Goal: Task Accomplishment & Management: Use online tool/utility

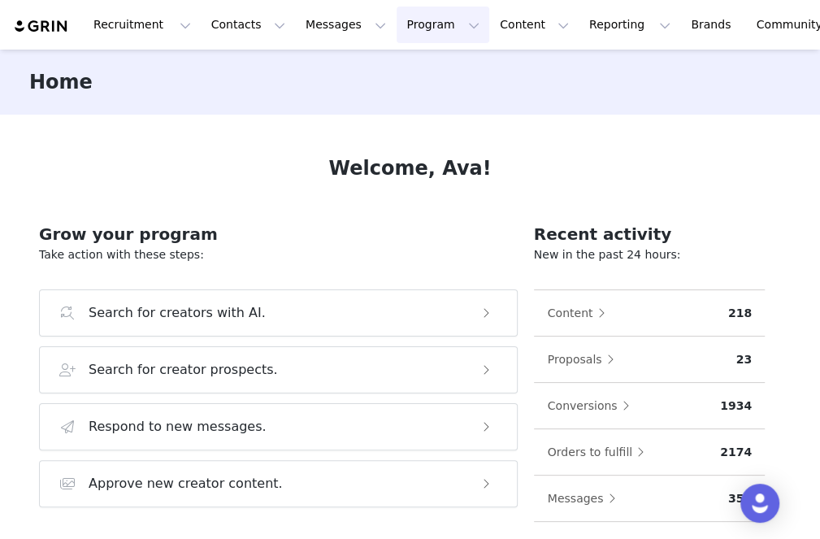
click at [414, 20] on button "Program Program" at bounding box center [443, 25] width 93 height 37
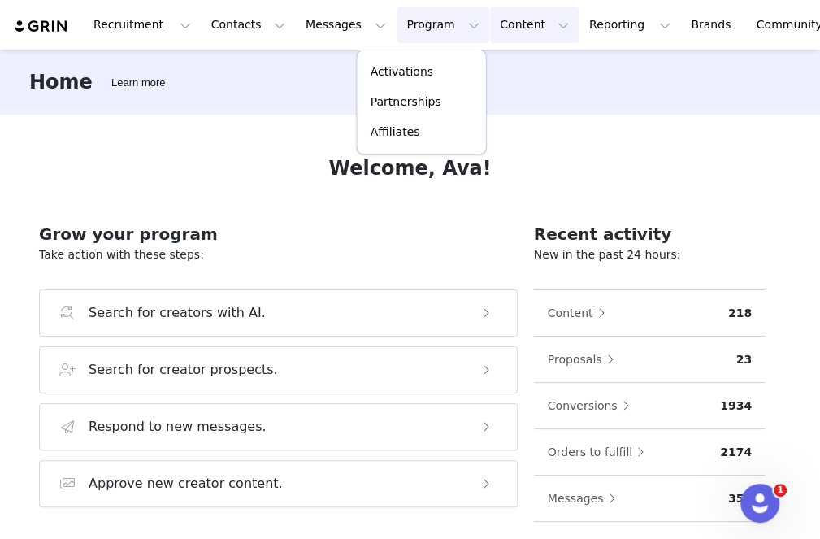
click at [490, 33] on button "Content Content" at bounding box center [534, 25] width 89 height 37
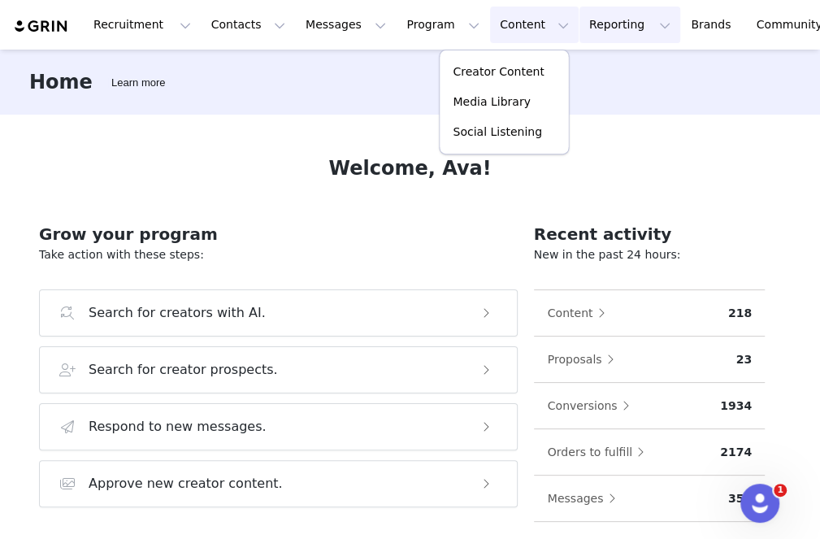
click at [579, 28] on button "Reporting Reporting" at bounding box center [629, 25] width 101 height 37
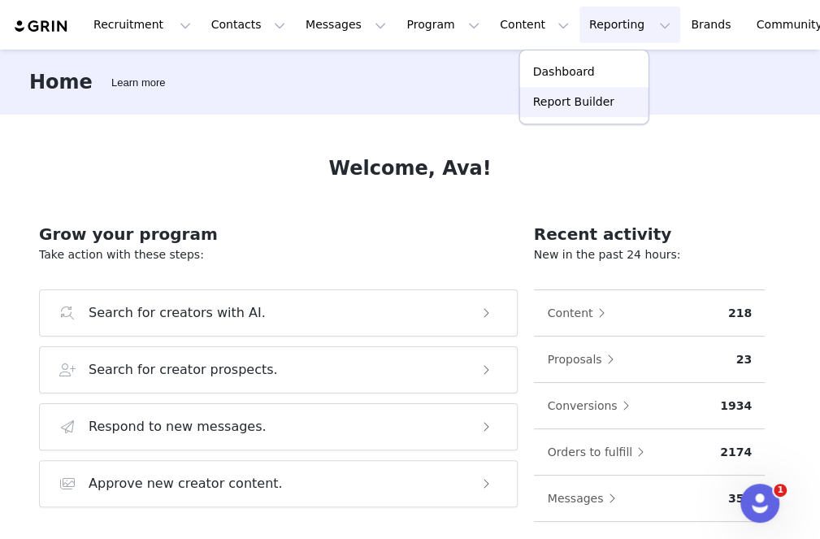
click at [564, 111] on link "Report Builder" at bounding box center [584, 102] width 128 height 30
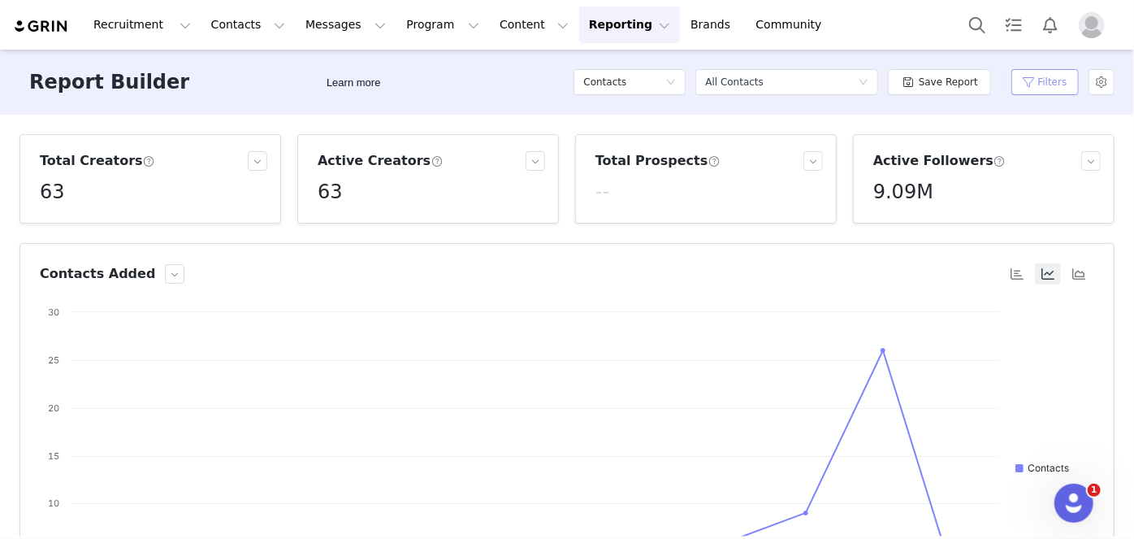
click at [901, 85] on button "Filters" at bounding box center [1045, 82] width 67 height 26
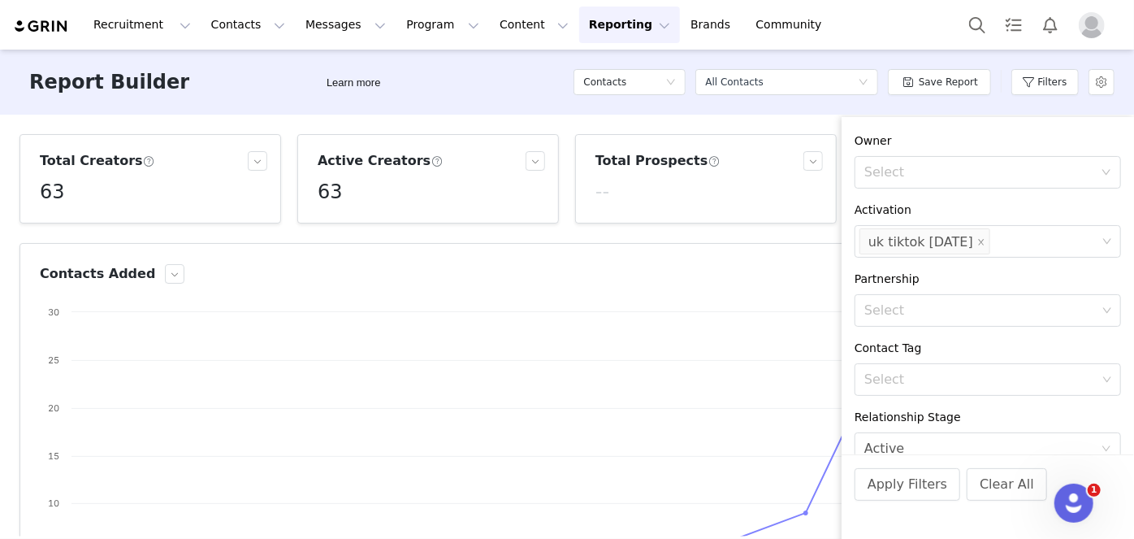
scroll to position [227, 0]
click at [901, 241] on icon "icon: close" at bounding box center [982, 241] width 8 height 8
click at [901, 241] on div "Select" at bounding box center [981, 240] width 232 height 16
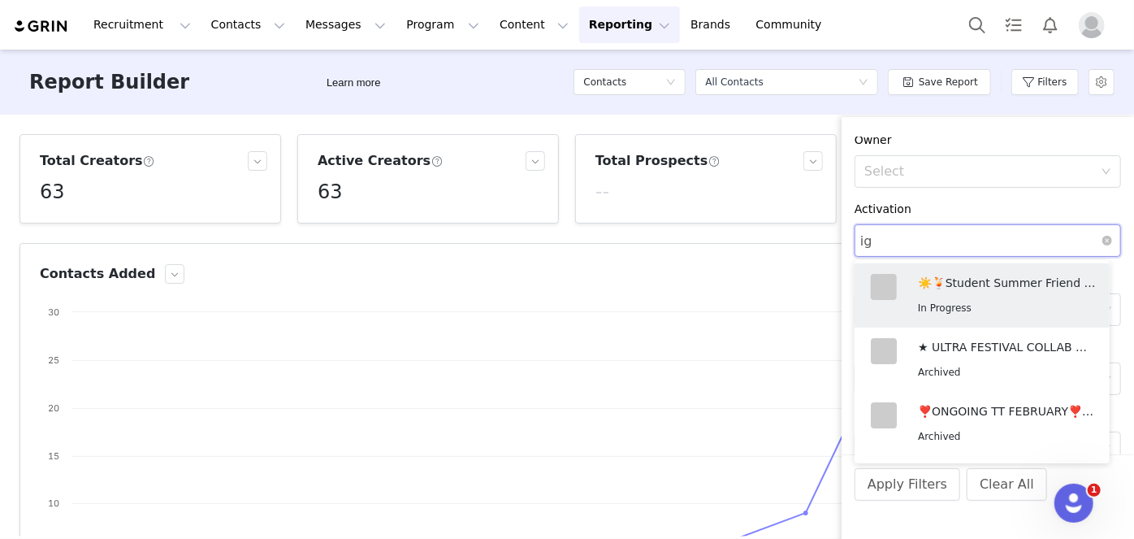
type input "i"
type input "u"
type input "ig"
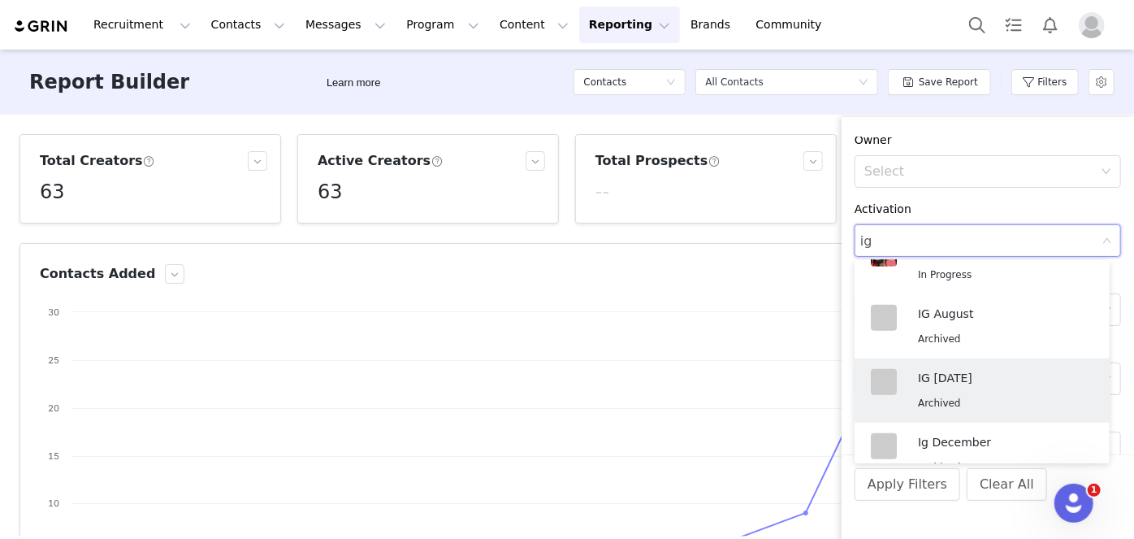
scroll to position [431, 0]
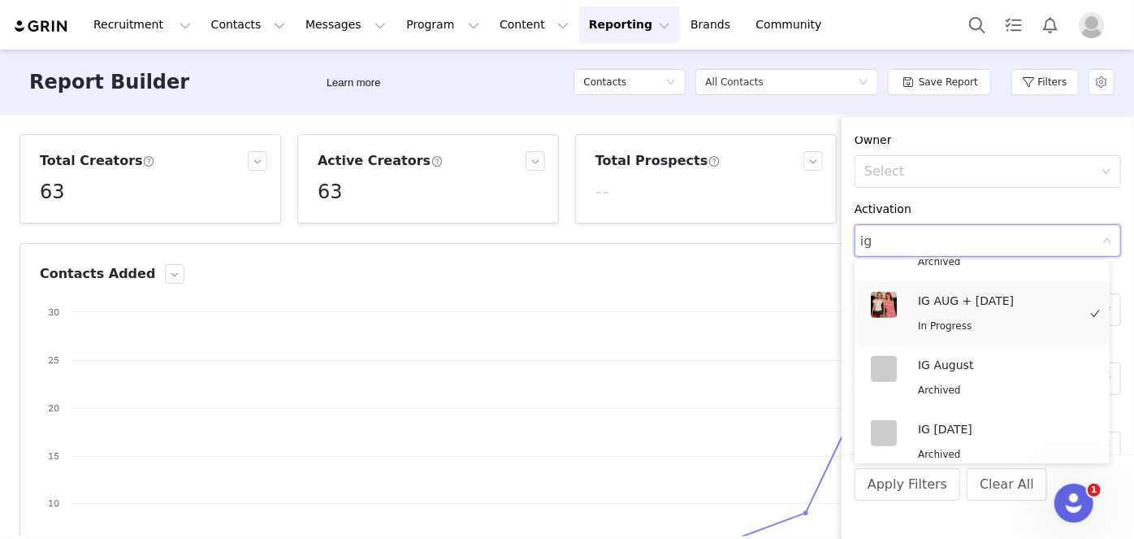
click at [901, 306] on p "IG AUG + [DATE]" at bounding box center [997, 301] width 159 height 18
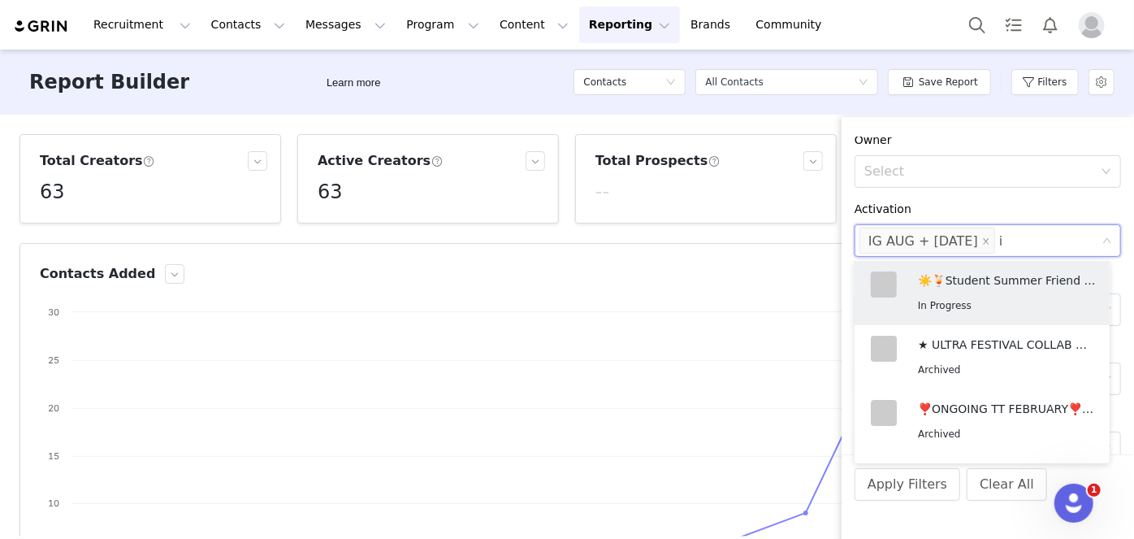
scroll to position [2, 0]
type input "ig [GEOGRAPHIC_DATA]"
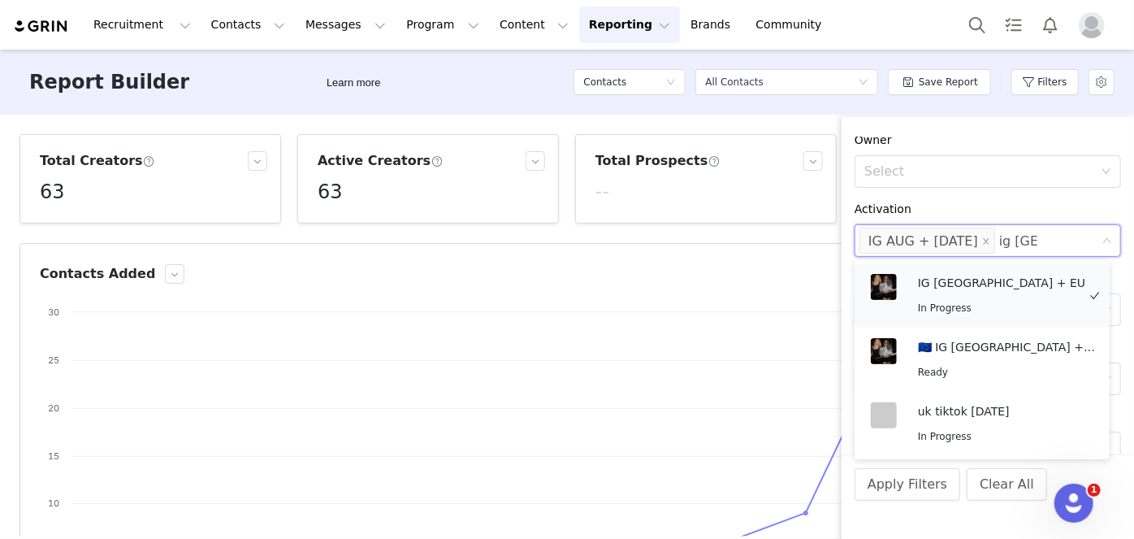
click at [901, 284] on p "IG [GEOGRAPHIC_DATA] + EU" at bounding box center [1001, 283] width 167 height 18
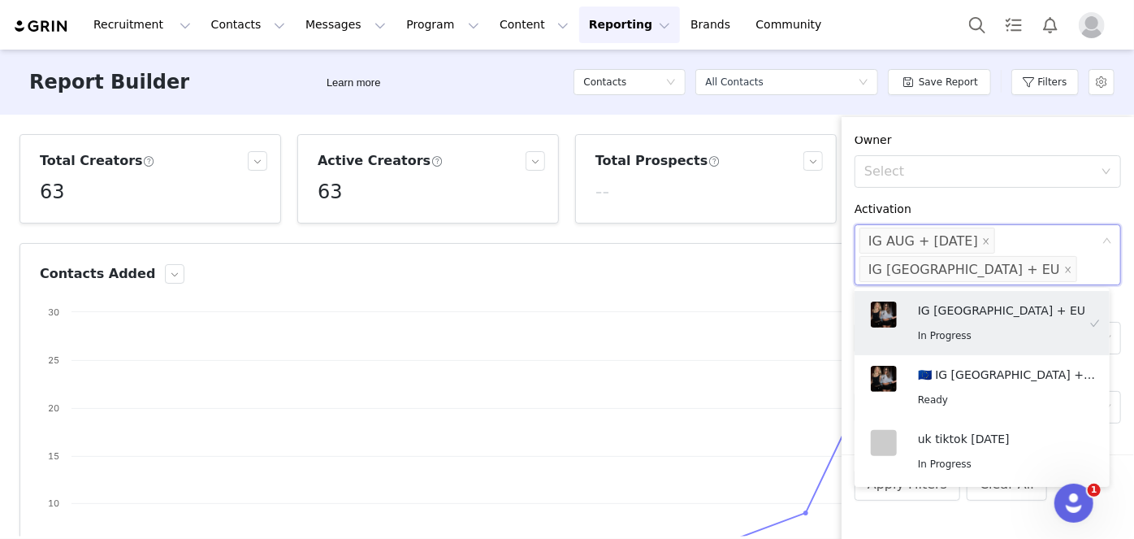
click at [901, 199] on div "Contact Created Date All time Filter Logic And Or Contact Type Select Owner Sel…" at bounding box center [988, 296] width 293 height 318
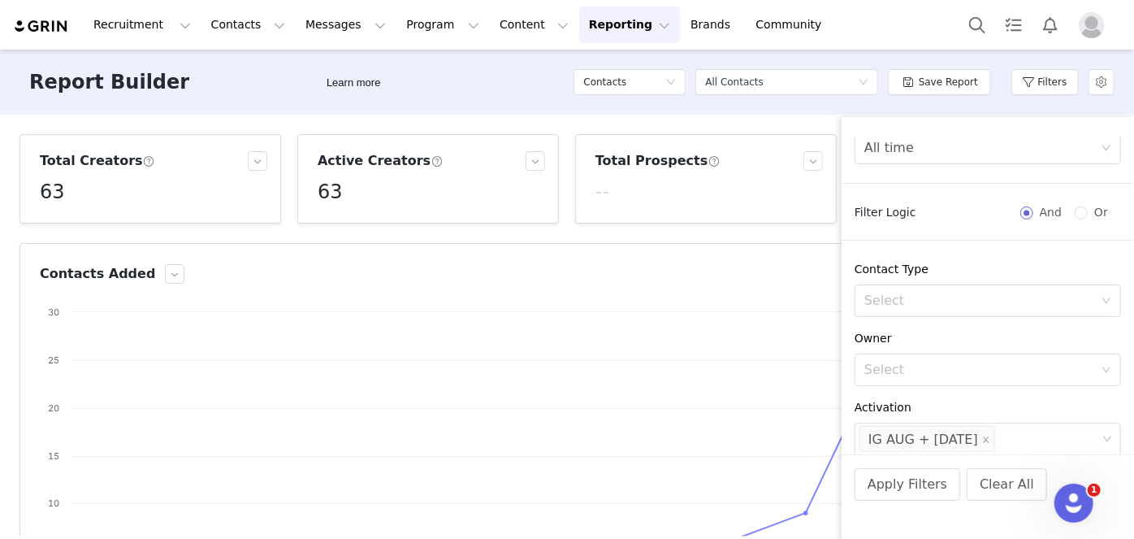
scroll to position [33, 0]
click at [901, 362] on div "Select" at bounding box center [979, 366] width 229 height 16
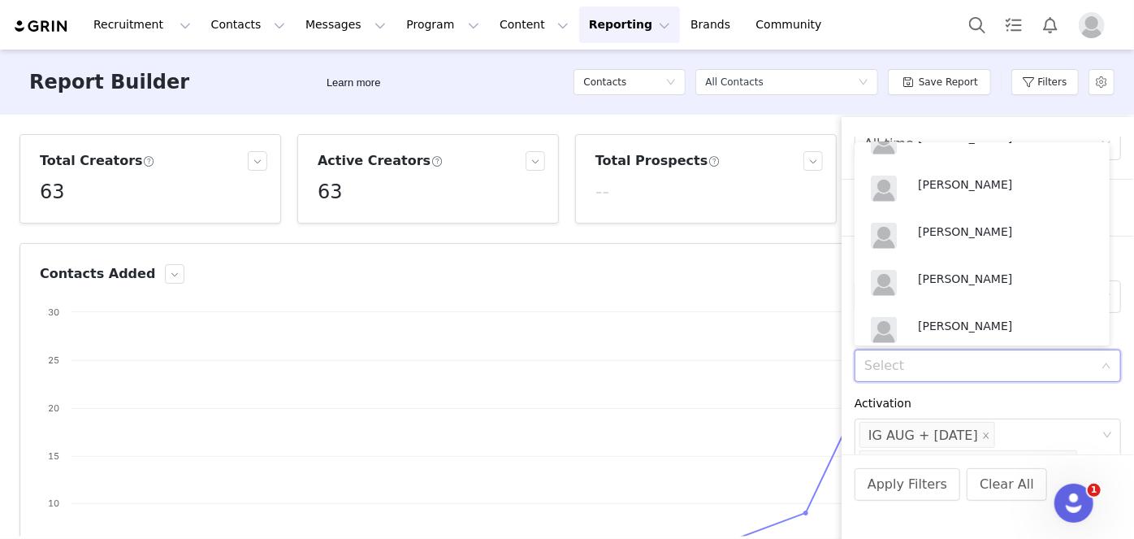
scroll to position [745, 0]
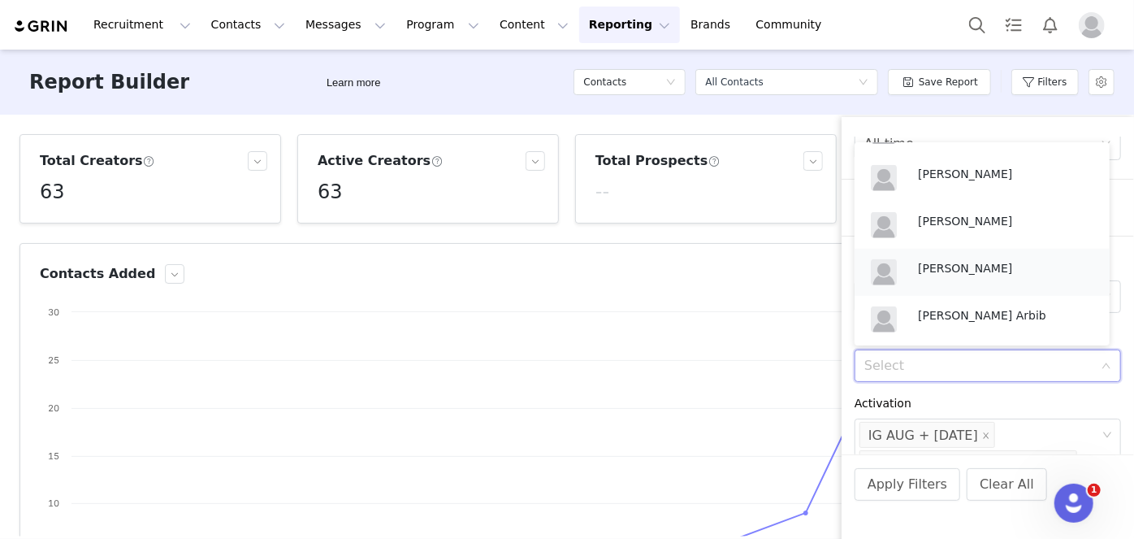
click at [901, 263] on p "[PERSON_NAME]" at bounding box center [1006, 268] width 176 height 18
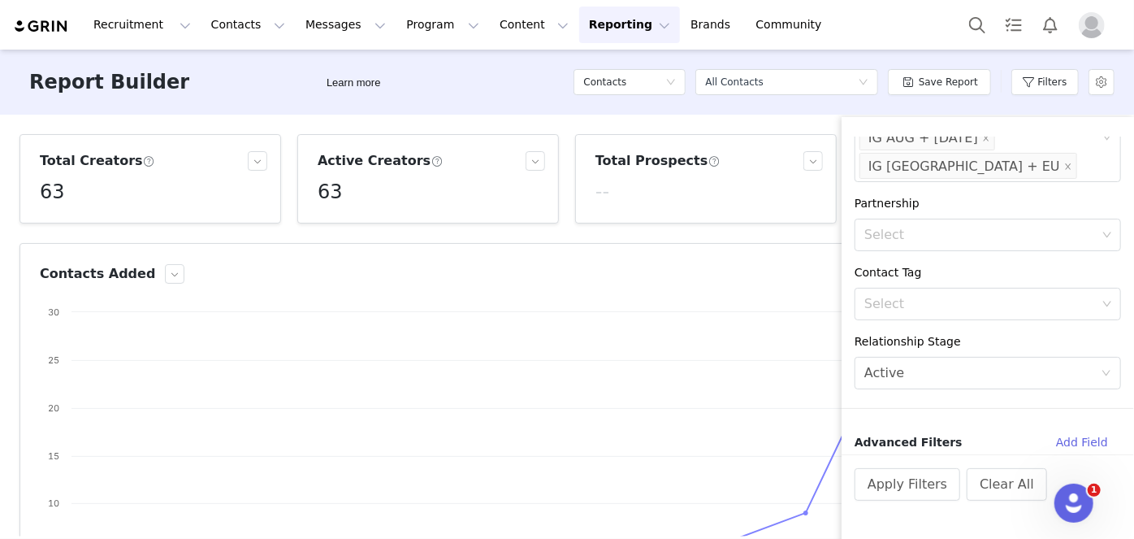
scroll to position [0, 0]
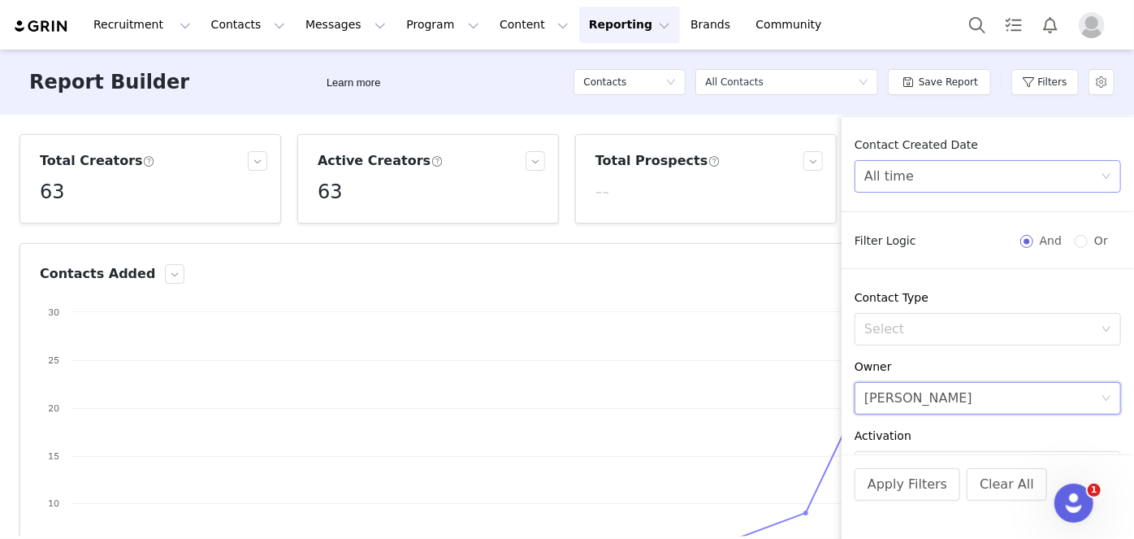
click at [901, 165] on div "All time" at bounding box center [983, 176] width 236 height 31
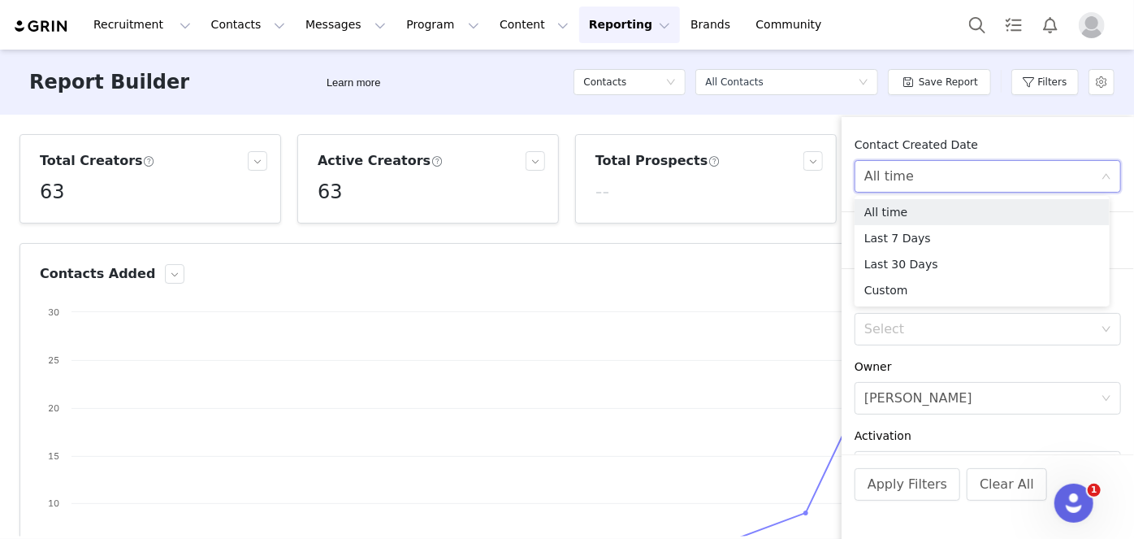
click at [901, 150] on div "Contact Created Date" at bounding box center [988, 145] width 267 height 17
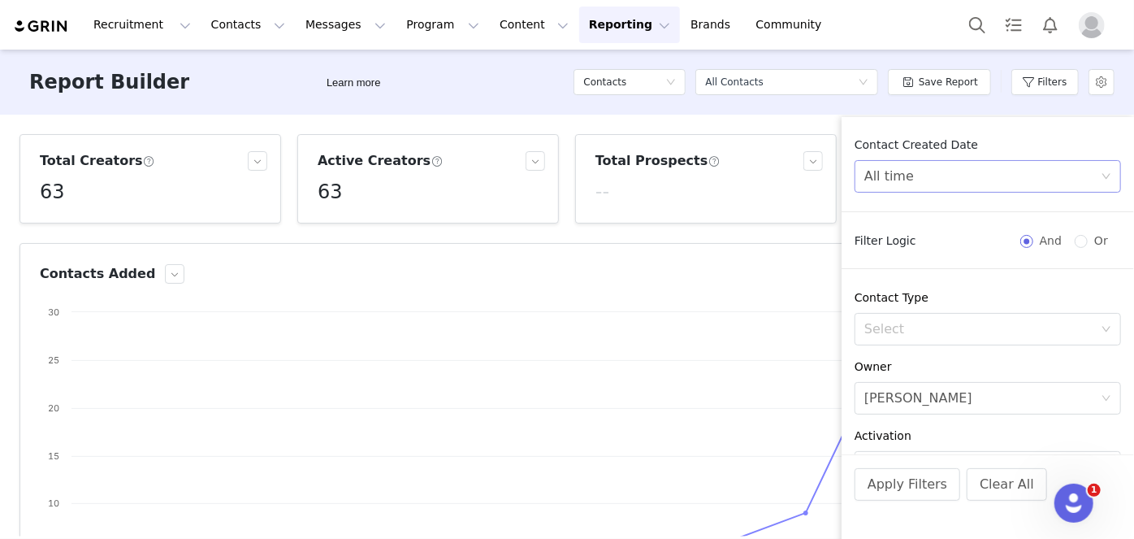
click at [901, 176] on div "All time" at bounding box center [983, 176] width 236 height 31
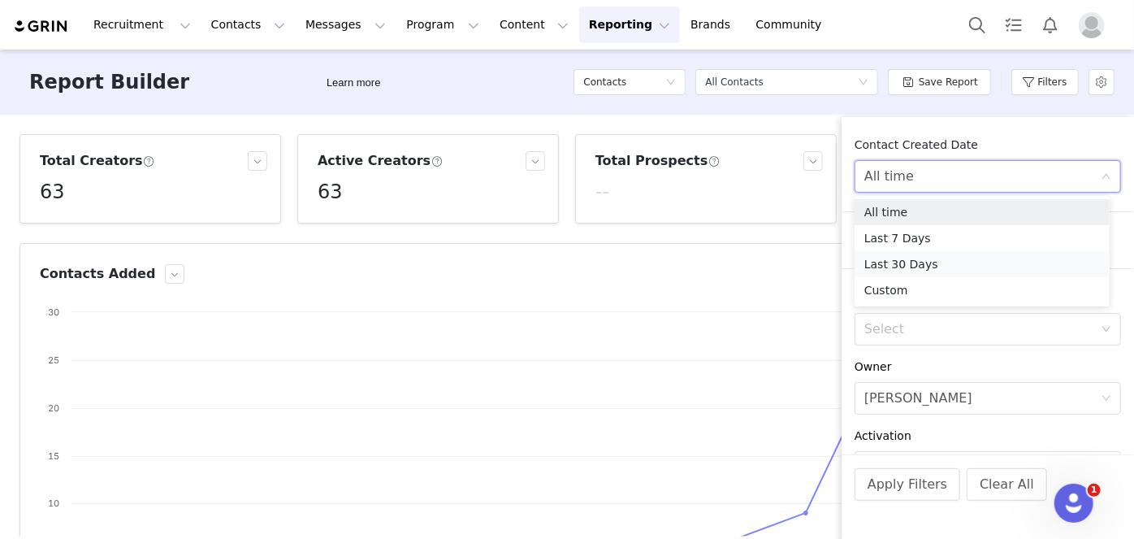
click at [901, 268] on li "Last 30 Days" at bounding box center [982, 264] width 255 height 26
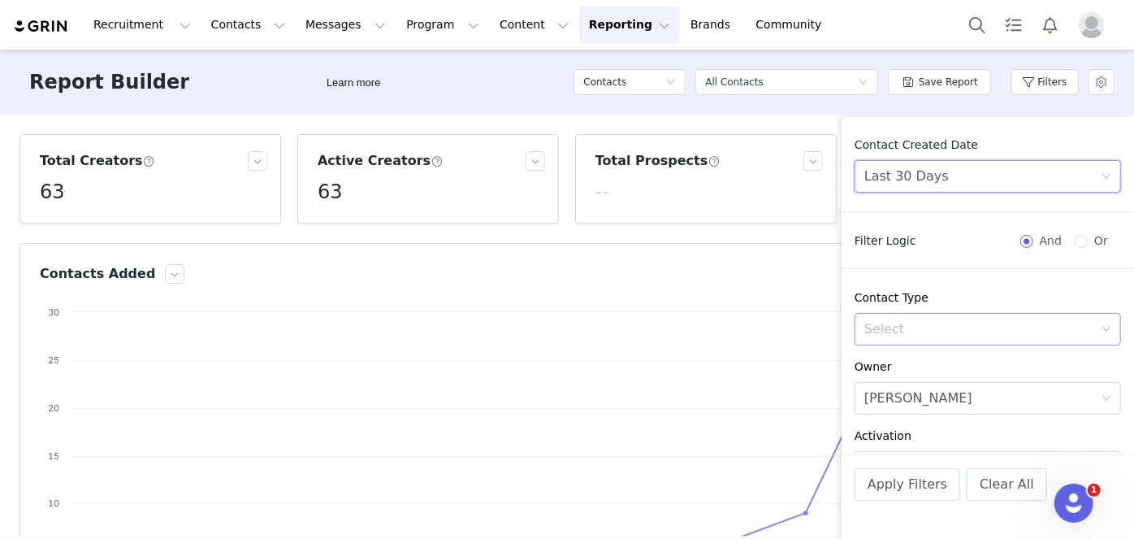
scroll to position [330, 0]
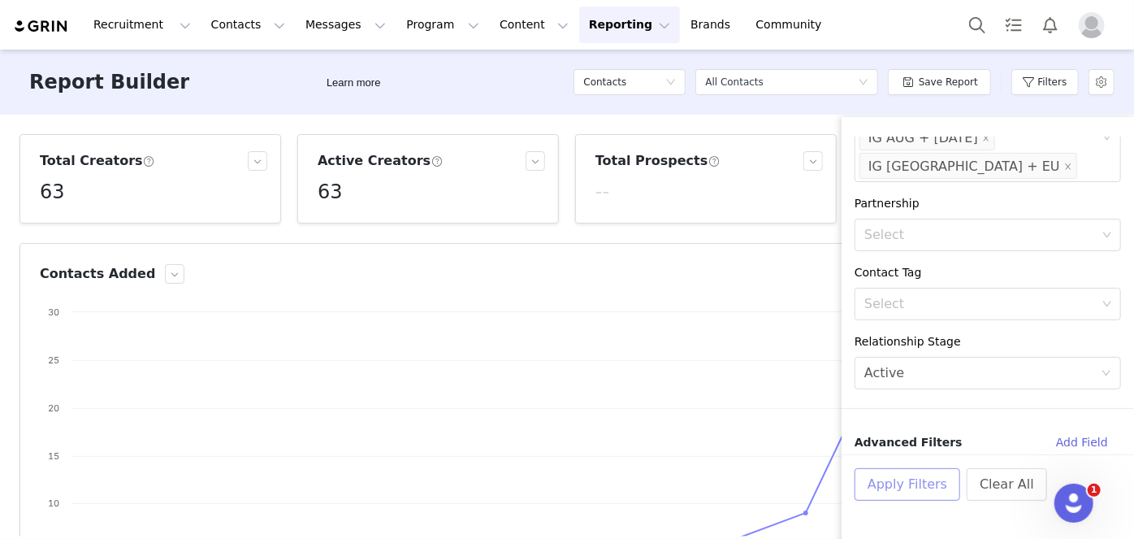
click at [901, 485] on button "Apply Filters" at bounding box center [908, 484] width 106 height 33
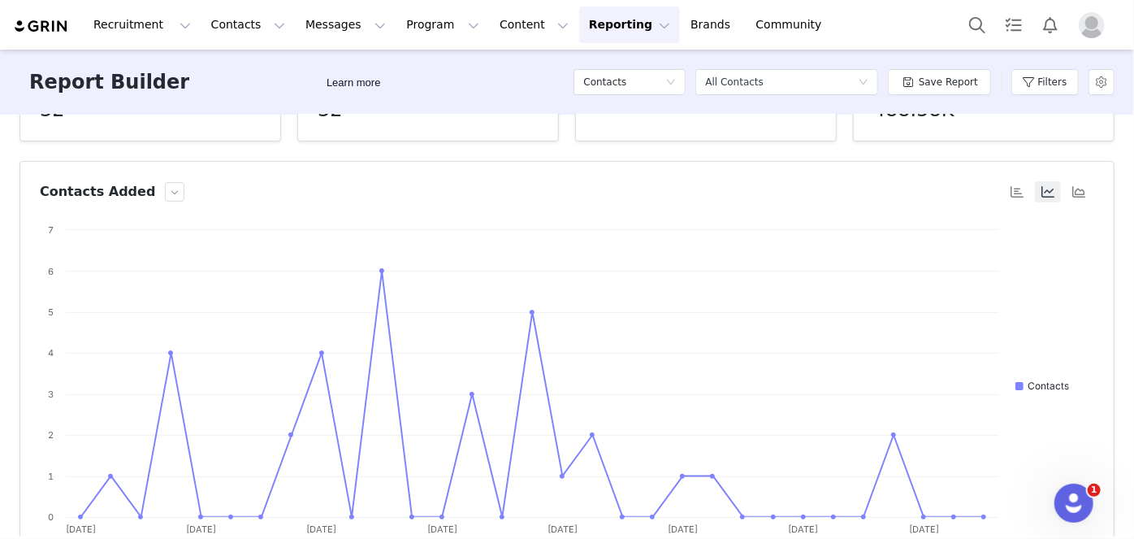
scroll to position [0, 0]
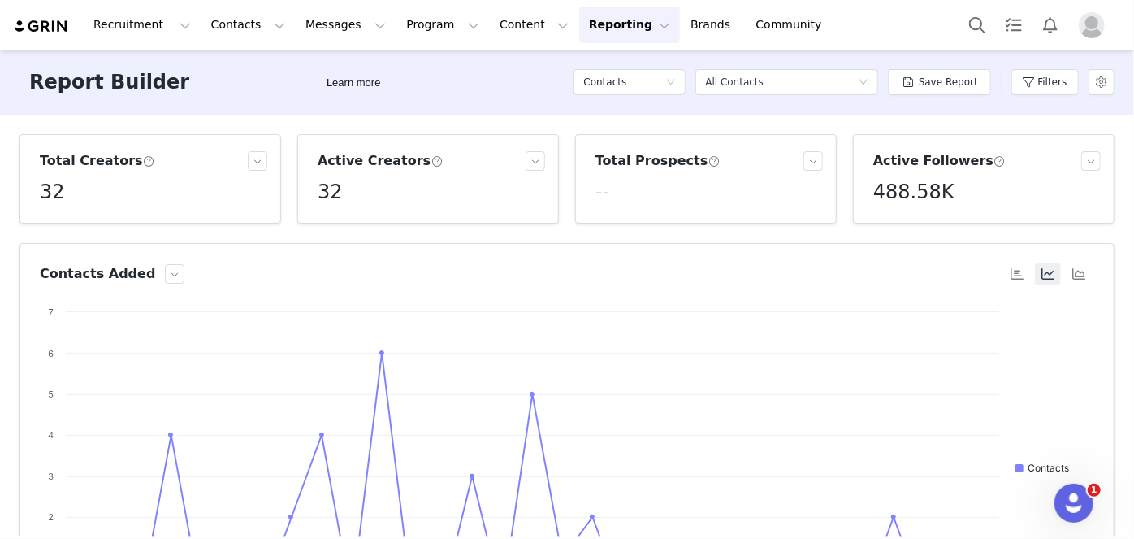
click at [901, 96] on div "Filters" at bounding box center [1045, 82] width 67 height 49
click at [901, 88] on button "Filters" at bounding box center [1045, 82] width 67 height 26
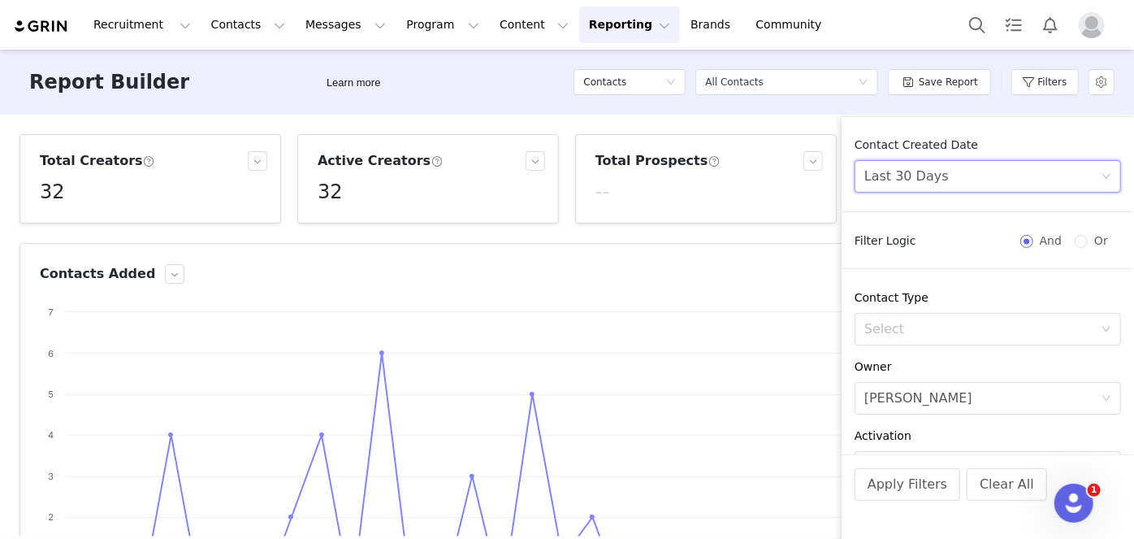
click at [901, 190] on div "Last 30 Days" at bounding box center [983, 176] width 236 height 31
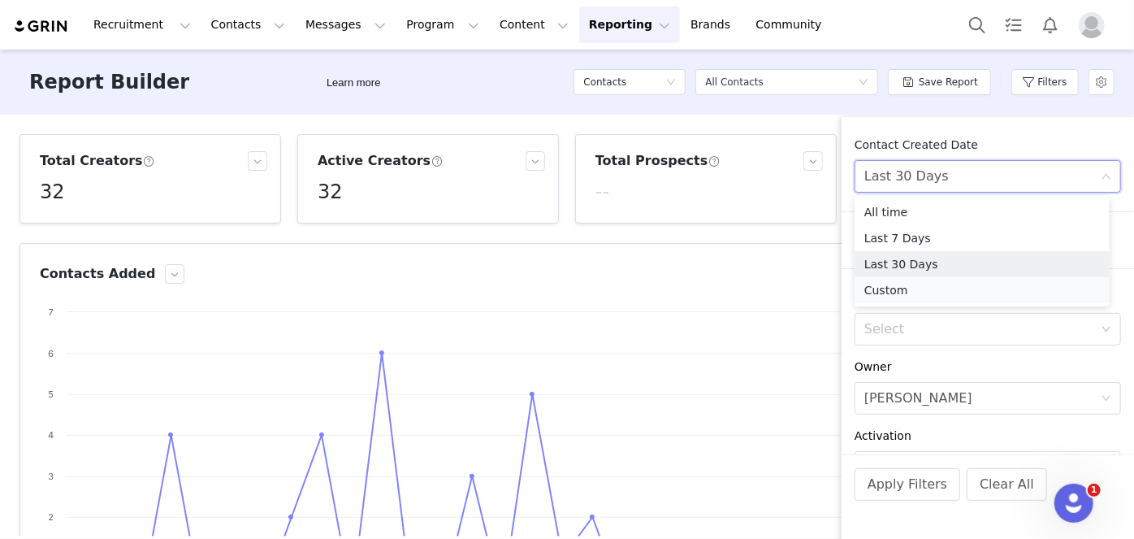
click at [901, 288] on li "Custom" at bounding box center [982, 290] width 255 height 26
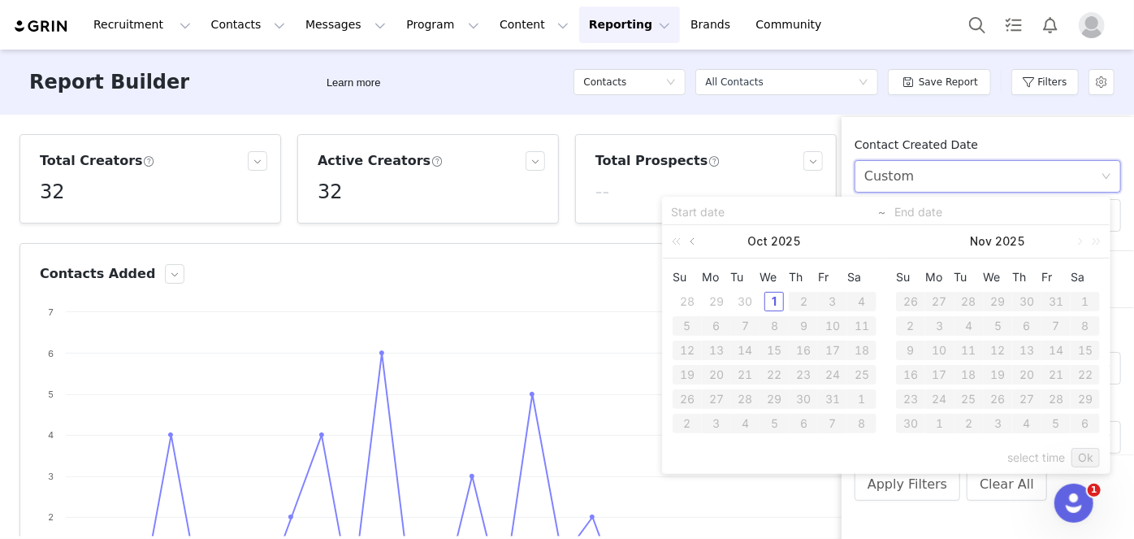
click at [691, 241] on link at bounding box center [694, 241] width 15 height 33
click at [710, 297] on div "1" at bounding box center [717, 302] width 20 height 20
type input "[DATE]"
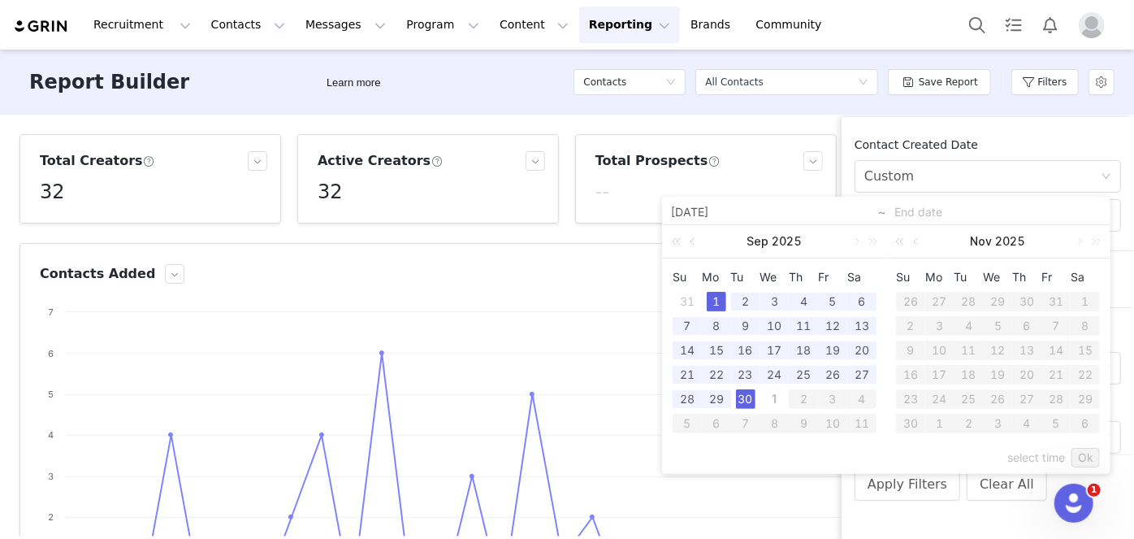
click at [746, 395] on div "30" at bounding box center [746, 399] width 20 height 20
type input "[DATE]"
click at [901, 450] on link "Ok" at bounding box center [1086, 458] width 28 height 20
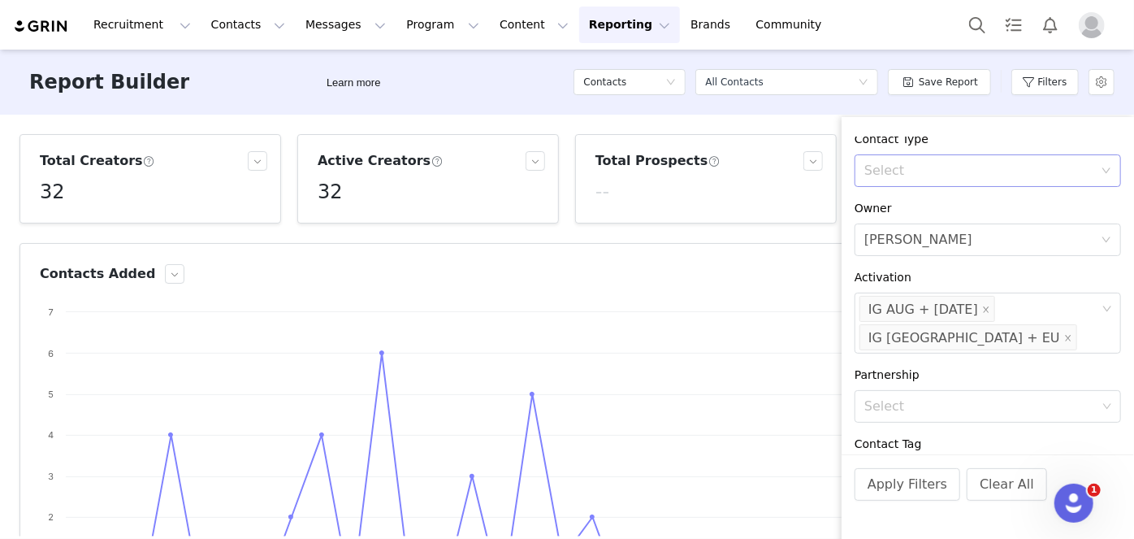
scroll to position [197, 0]
click at [901, 336] on div "Select IG AUG + [DATE] IG [GEOGRAPHIC_DATA] + EU" at bounding box center [988, 323] width 267 height 61
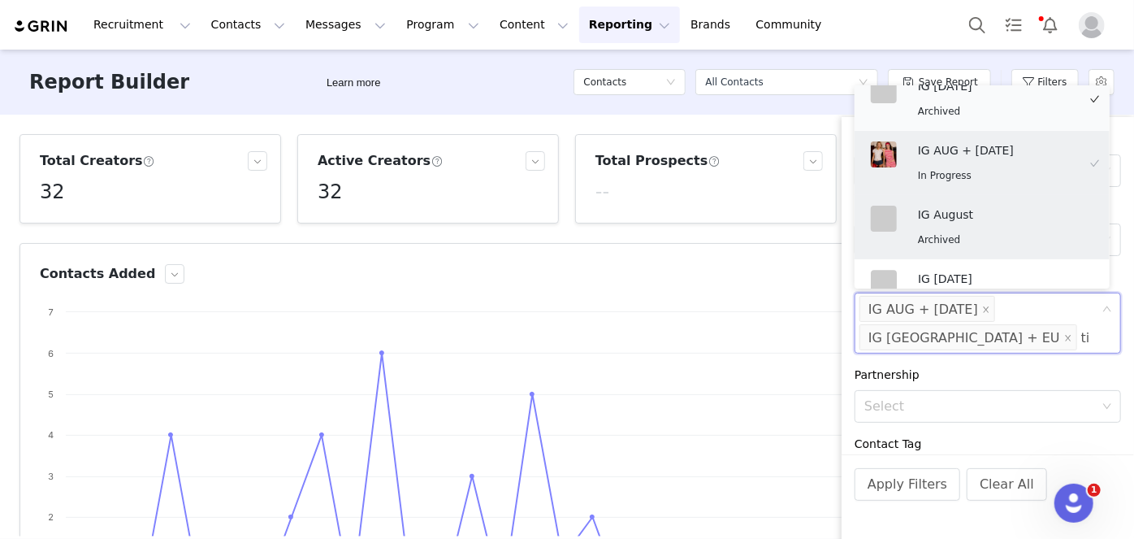
scroll to position [3, 0]
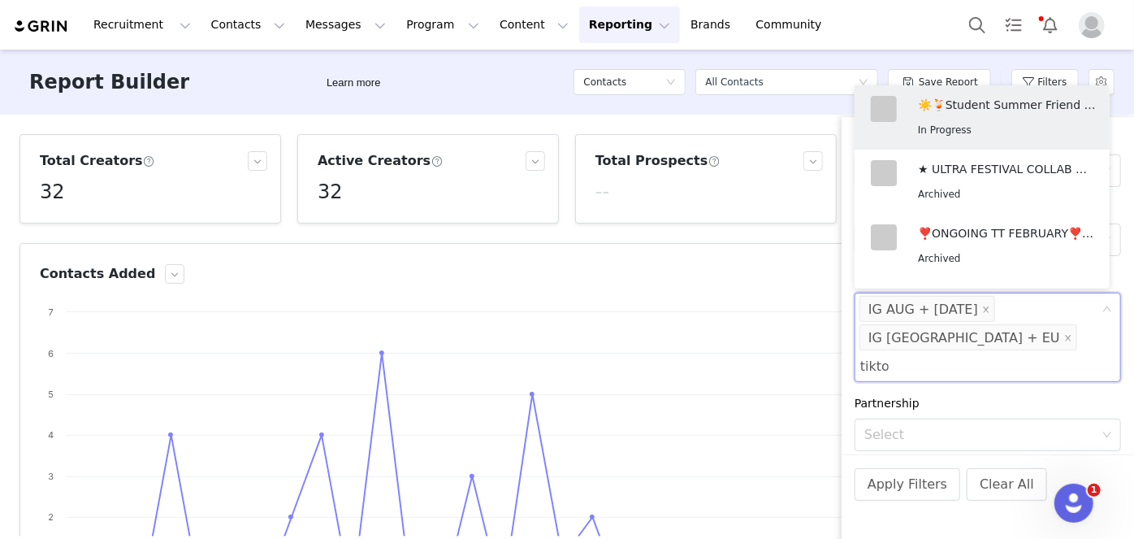
type input "tiktok"
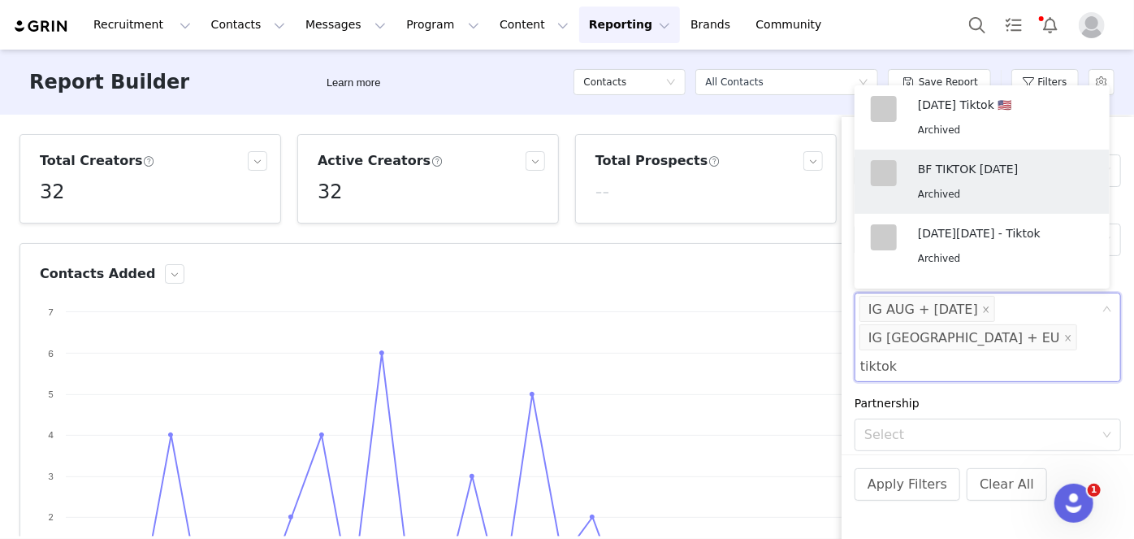
scroll to position [0, 0]
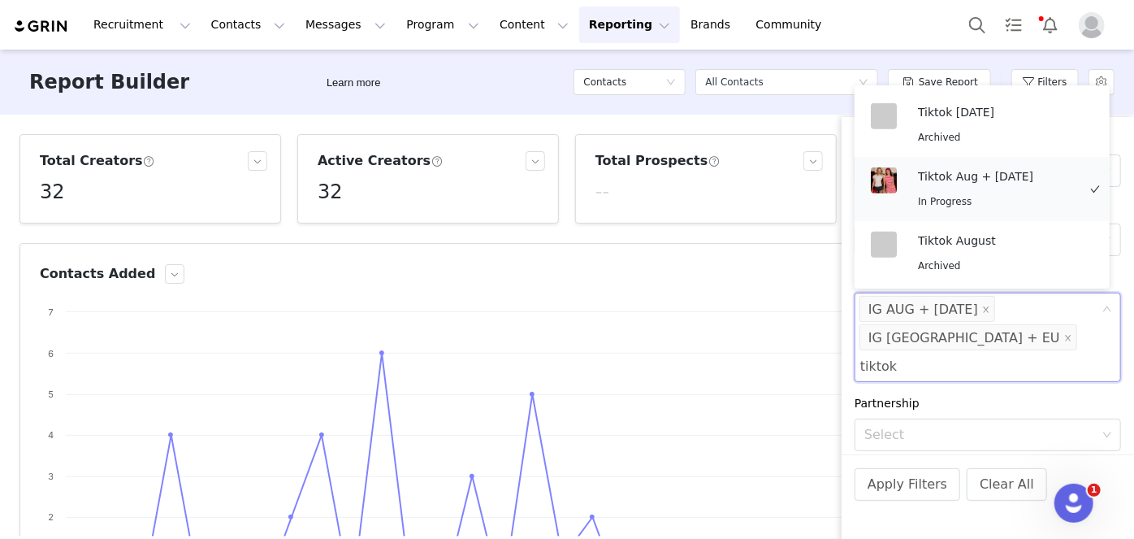
click at [901, 192] on div "In Progress" at bounding box center [997, 201] width 159 height 19
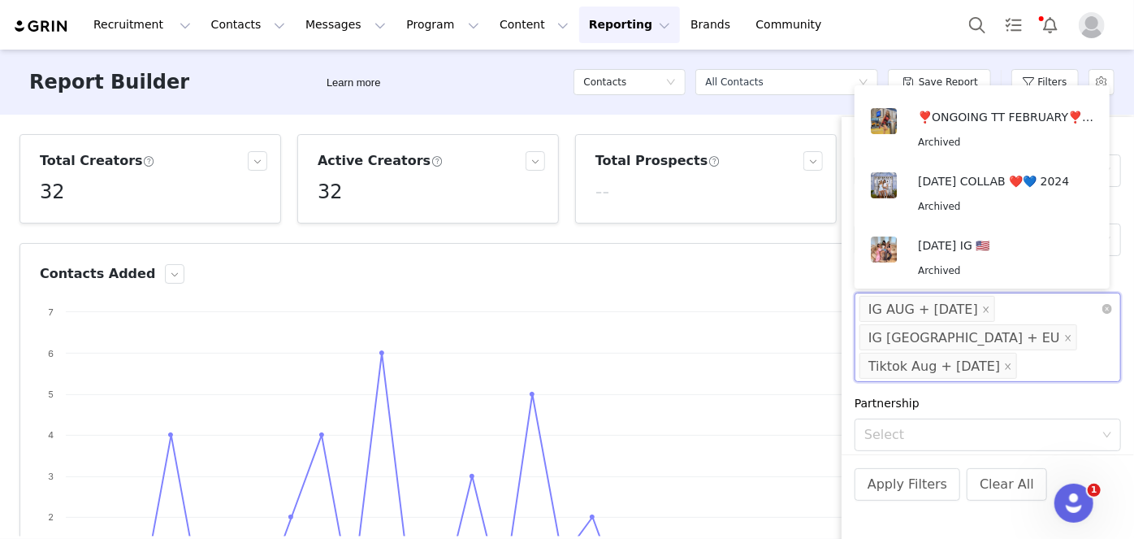
scroll to position [3, 0]
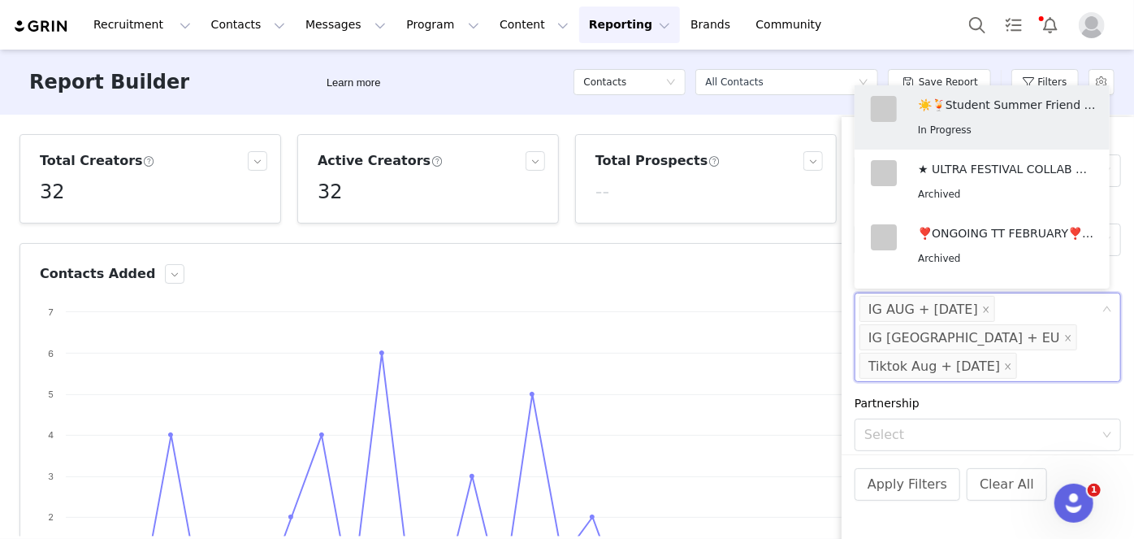
click at [901, 395] on div "Partnership" at bounding box center [988, 403] width 267 height 17
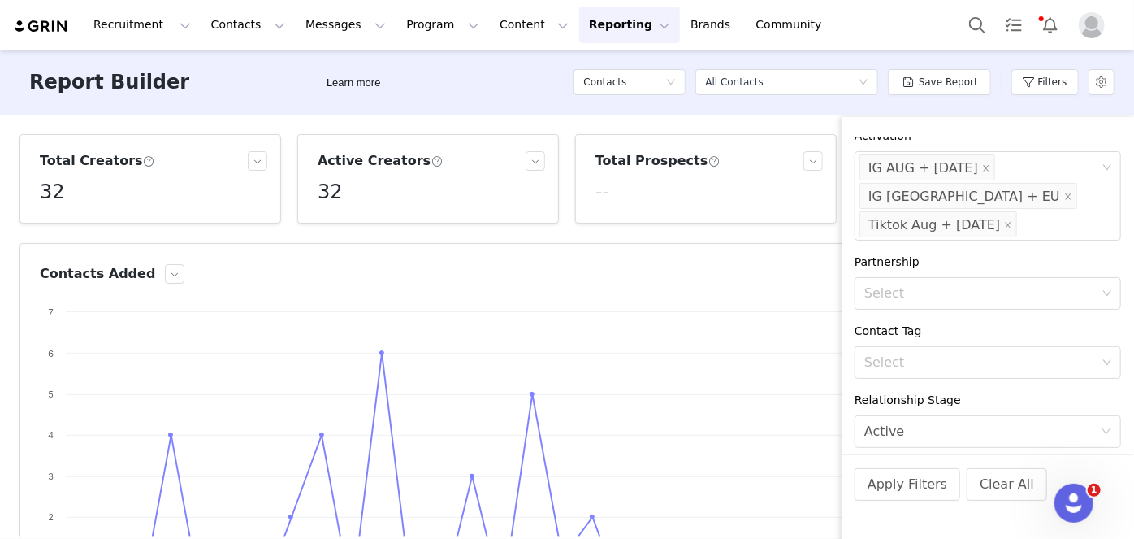
scroll to position [340, 0]
click at [901, 353] on div "Select" at bounding box center [981, 361] width 232 height 16
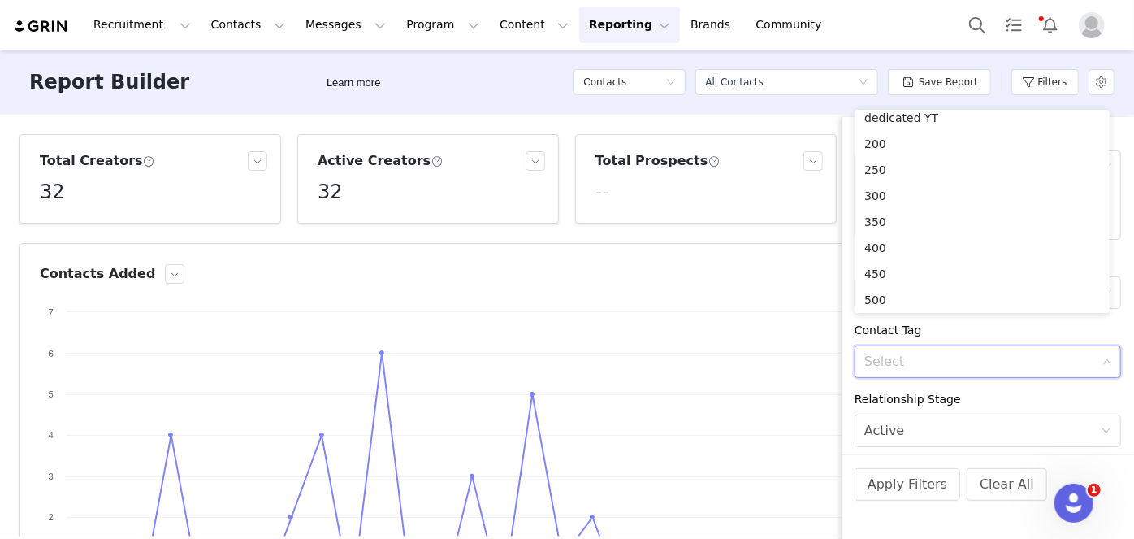
click at [901, 347] on div "Select" at bounding box center [982, 361] width 245 height 31
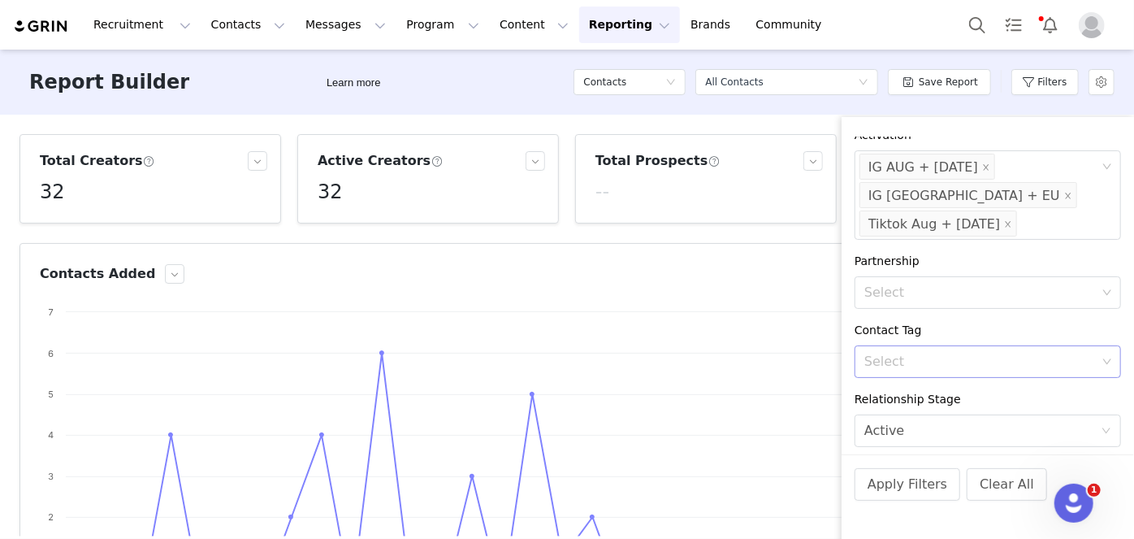
scroll to position [369, 0]
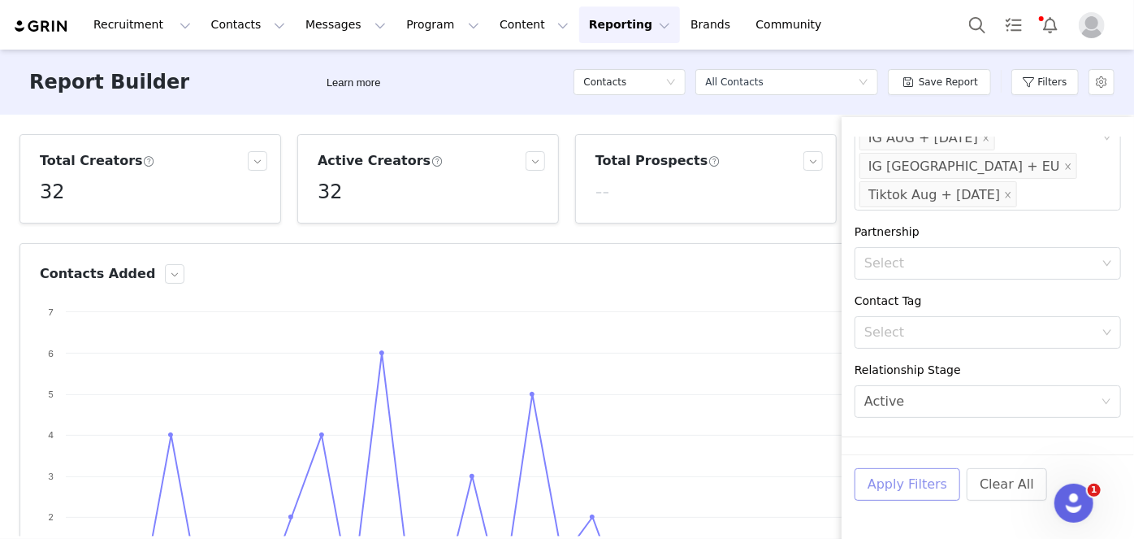
click at [901, 479] on button "Apply Filters" at bounding box center [908, 484] width 106 height 33
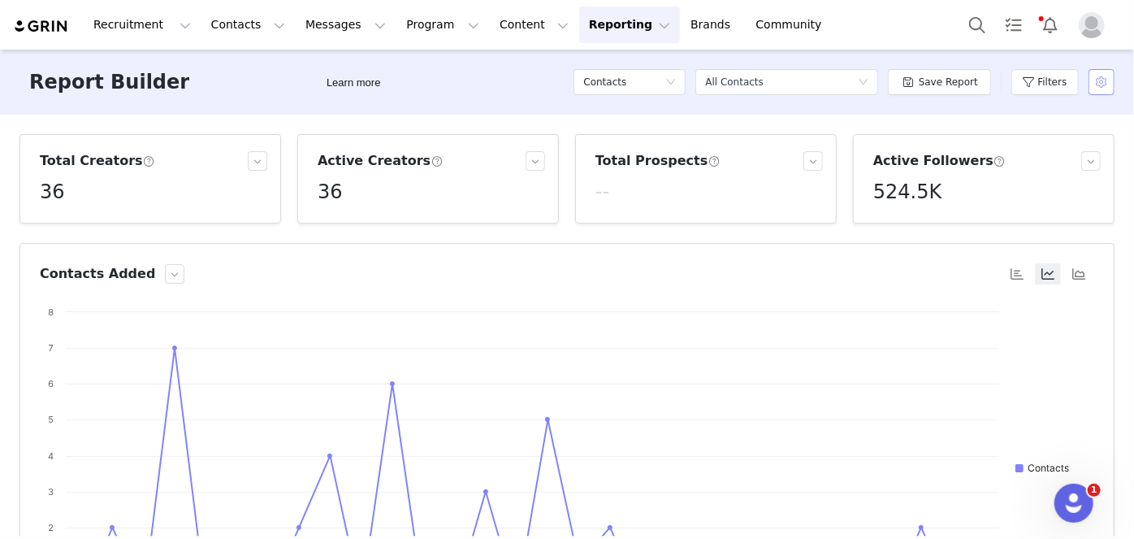
click at [901, 80] on button "button" at bounding box center [1102, 82] width 26 height 26
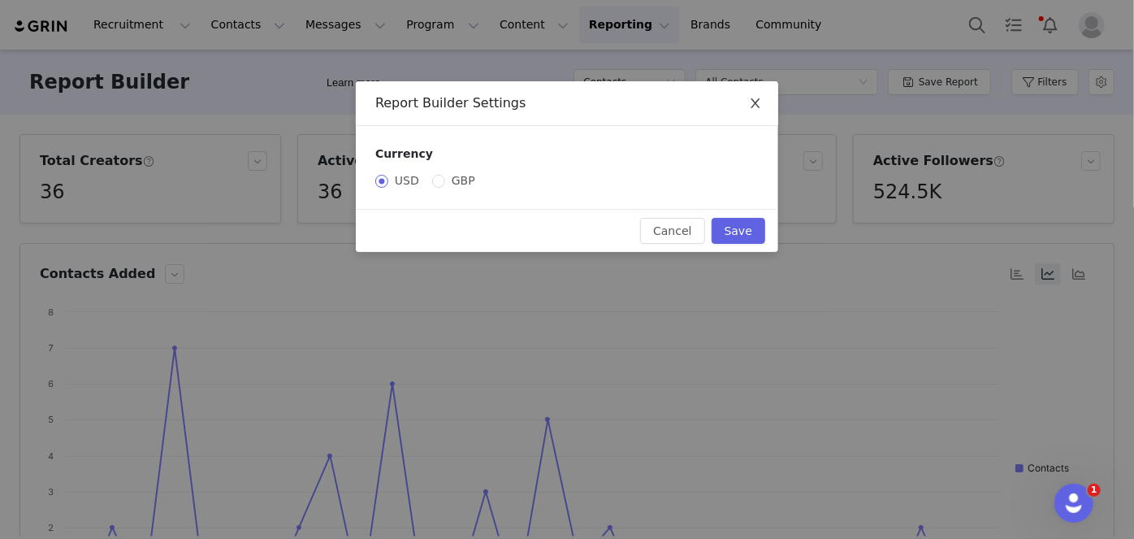
click at [745, 111] on span "Close" at bounding box center [756, 104] width 46 height 46
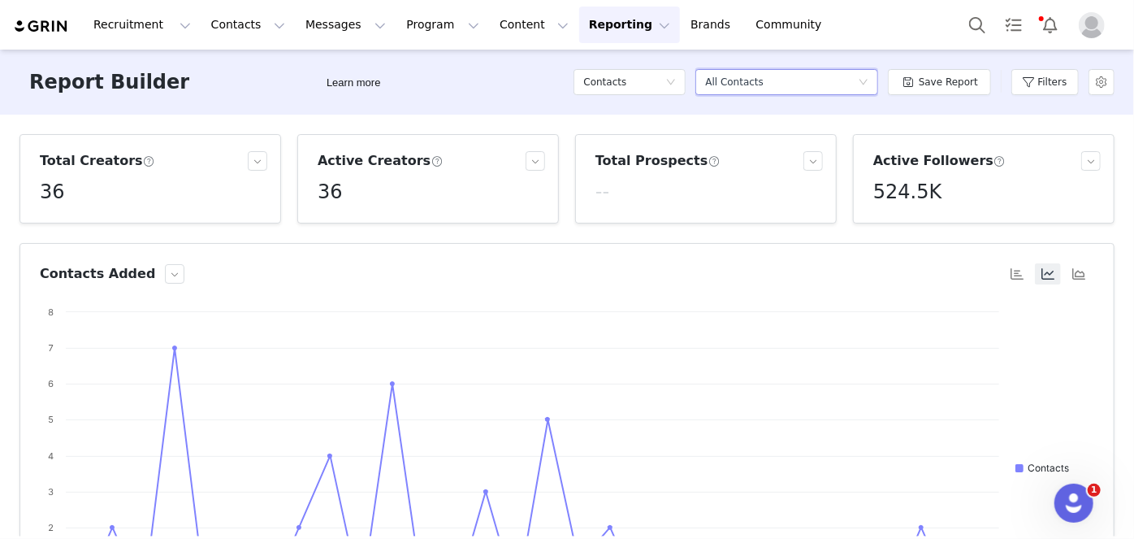
click at [736, 93] on div "All Contacts" at bounding box center [734, 82] width 59 height 24
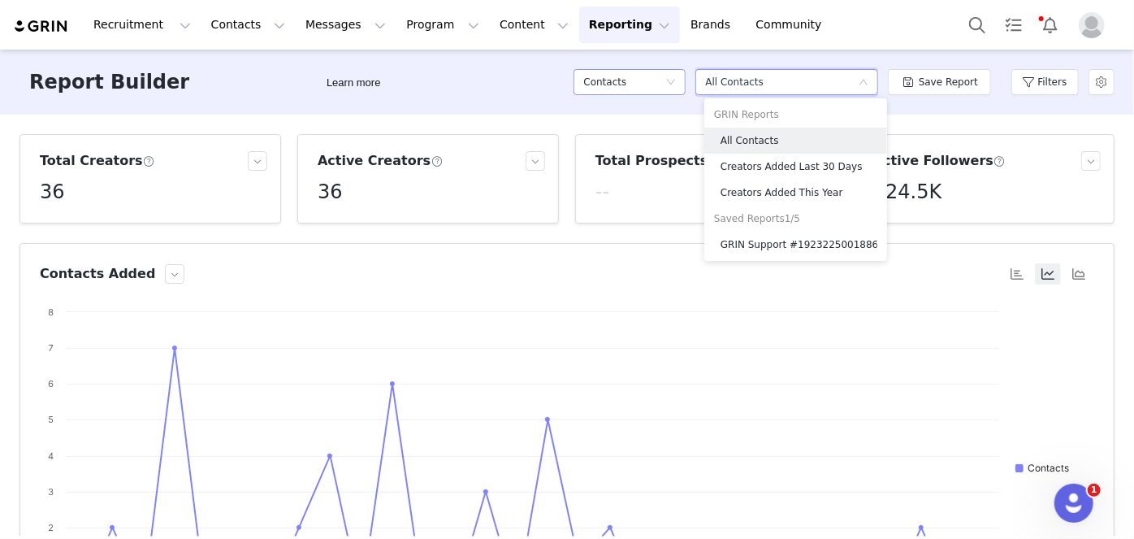
click at [663, 85] on div "Contacts" at bounding box center [624, 82] width 82 height 24
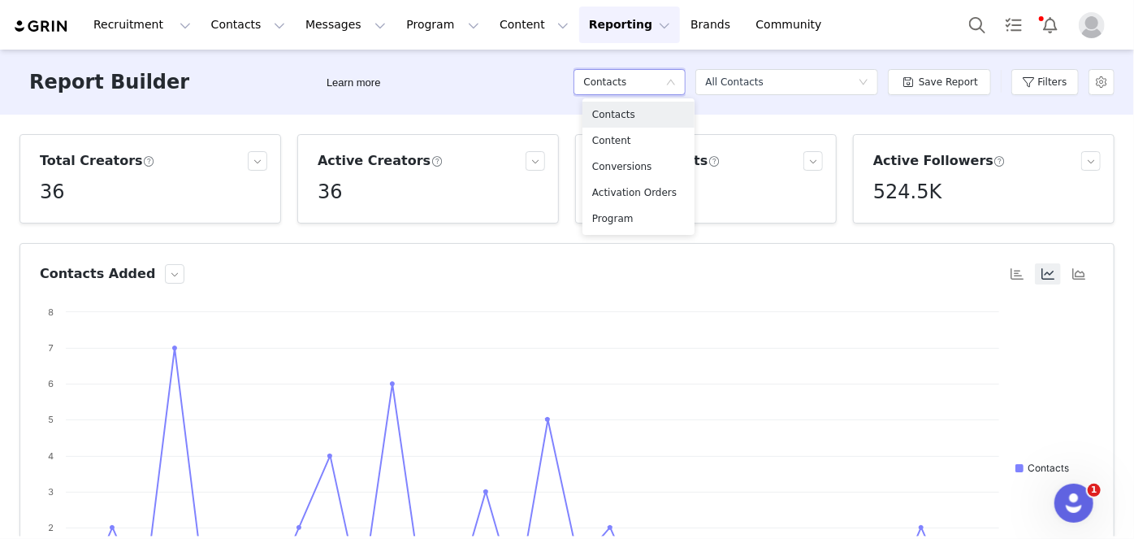
click at [579, 15] on button "Reporting Reporting" at bounding box center [629, 25] width 101 height 37
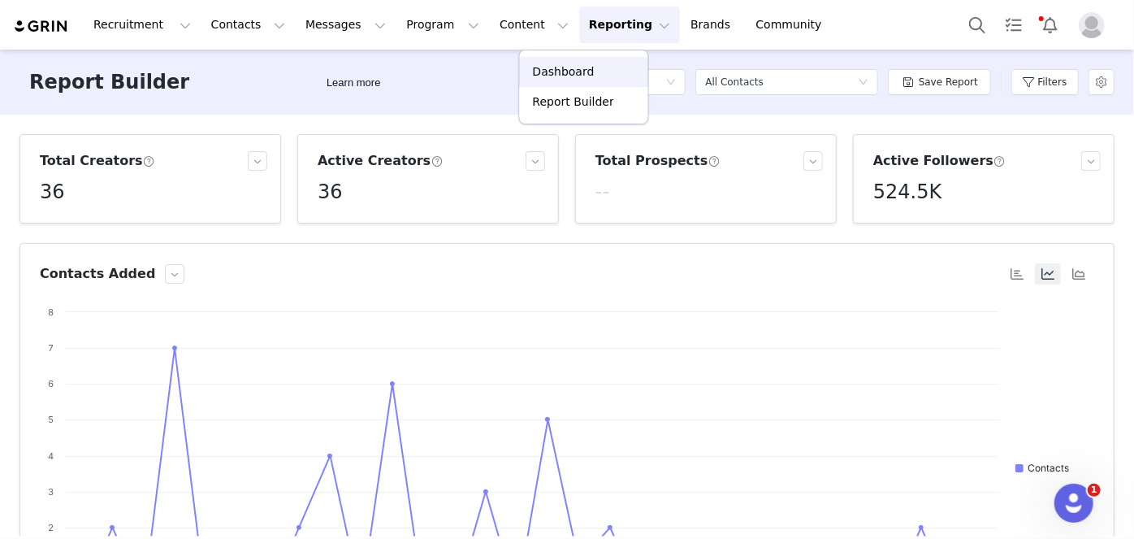
click at [584, 68] on p "Dashboard" at bounding box center [564, 71] width 62 height 17
